Goal: Navigation & Orientation: Find specific page/section

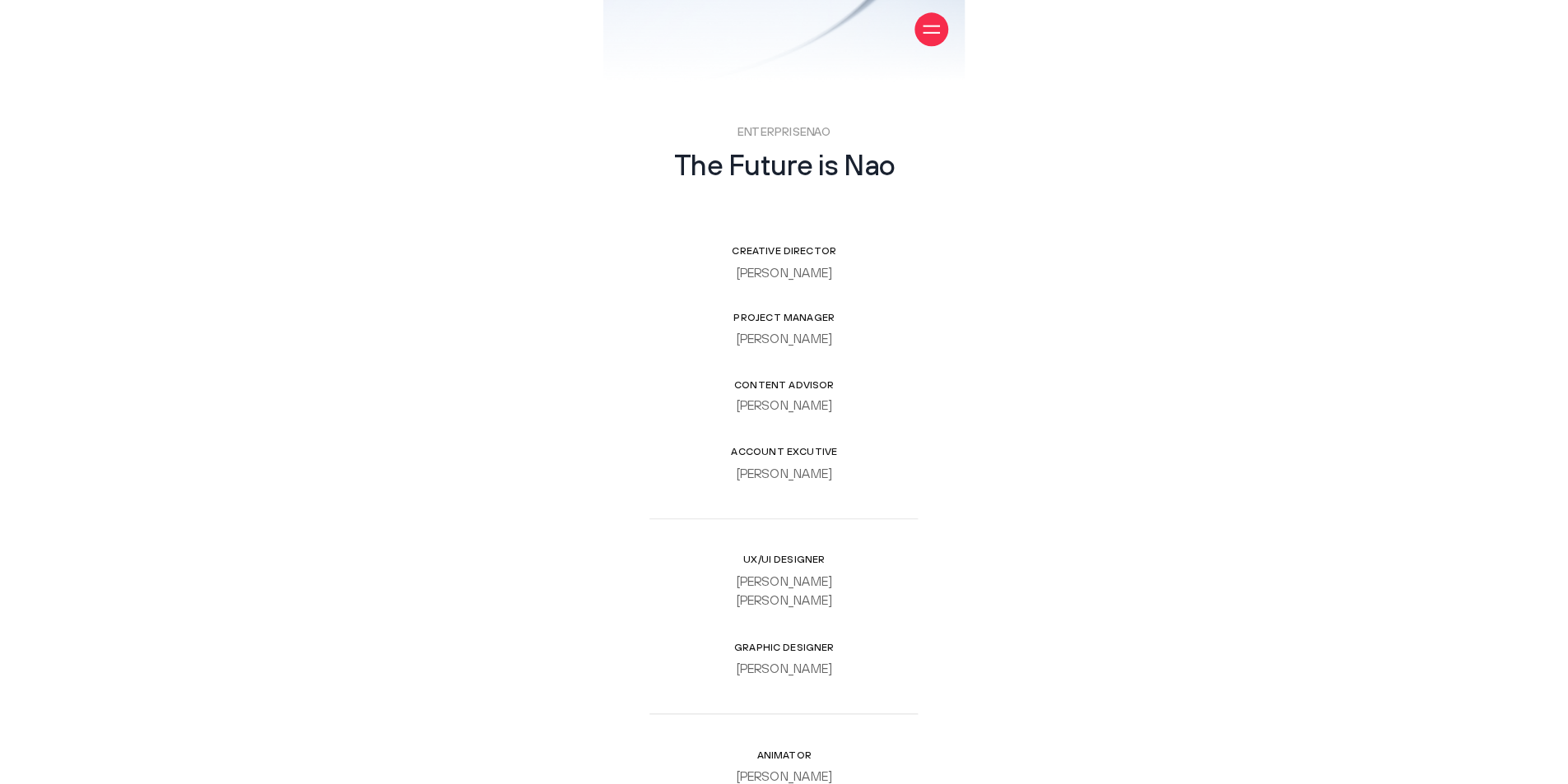
scroll to position [6651, 0]
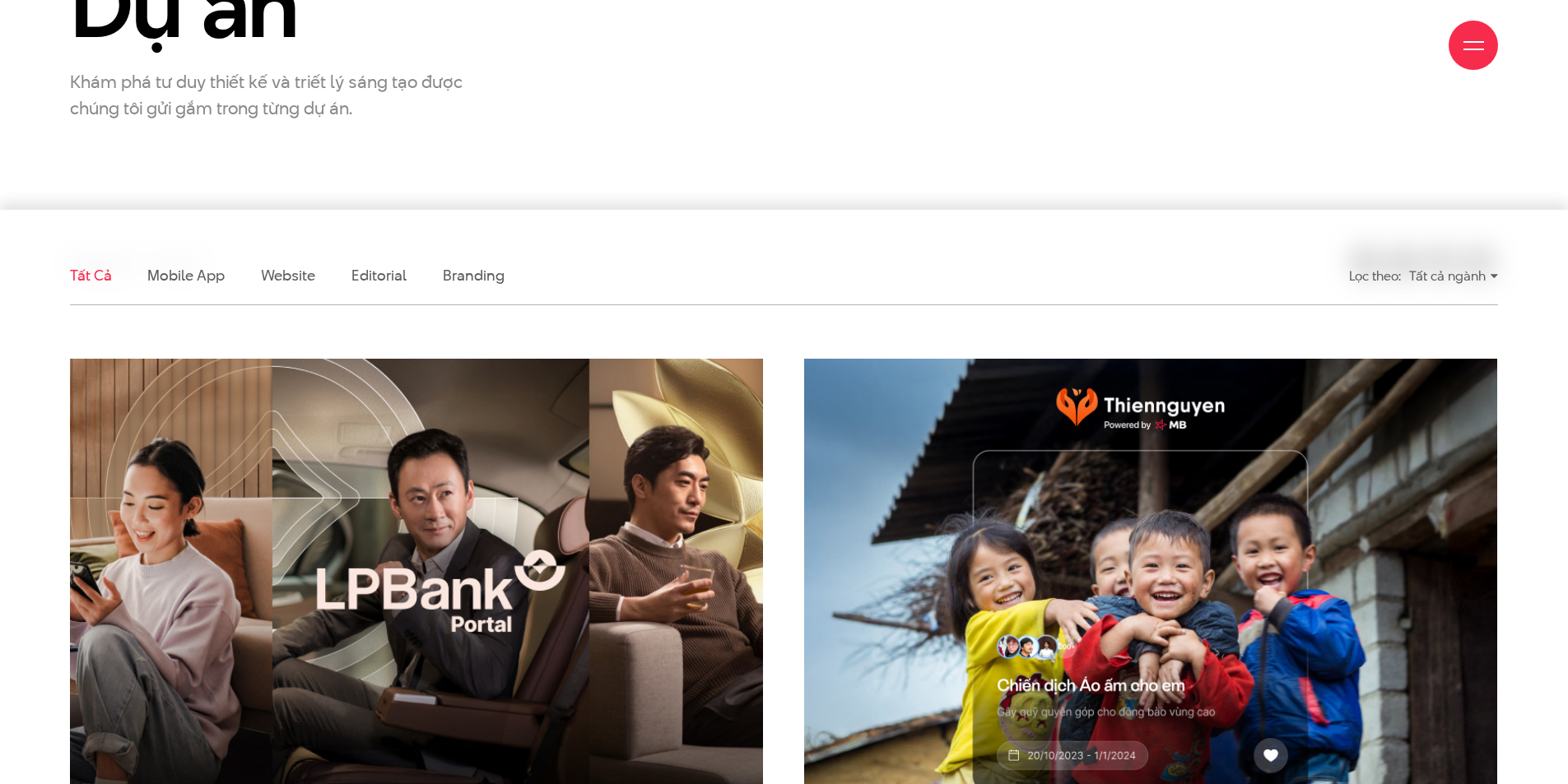
scroll to position [383, 0]
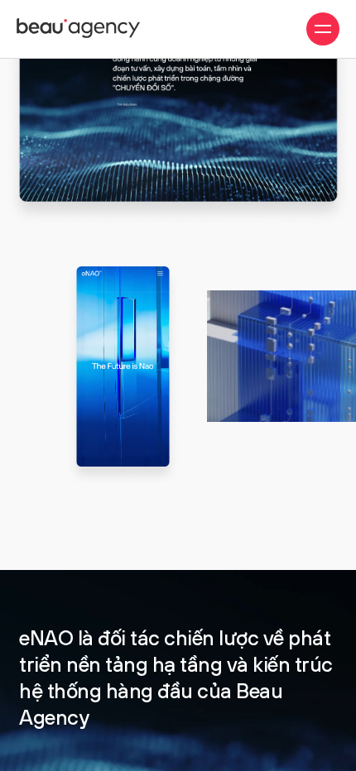
scroll to position [1168, 0]
